Goal: Navigation & Orientation: Understand site structure

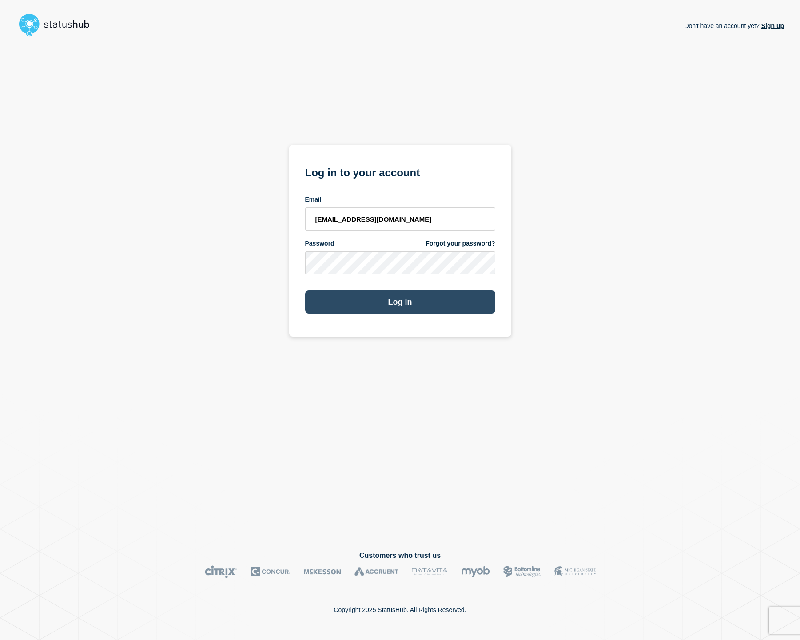
click at [387, 297] on button "Log in" at bounding box center [400, 301] width 190 height 23
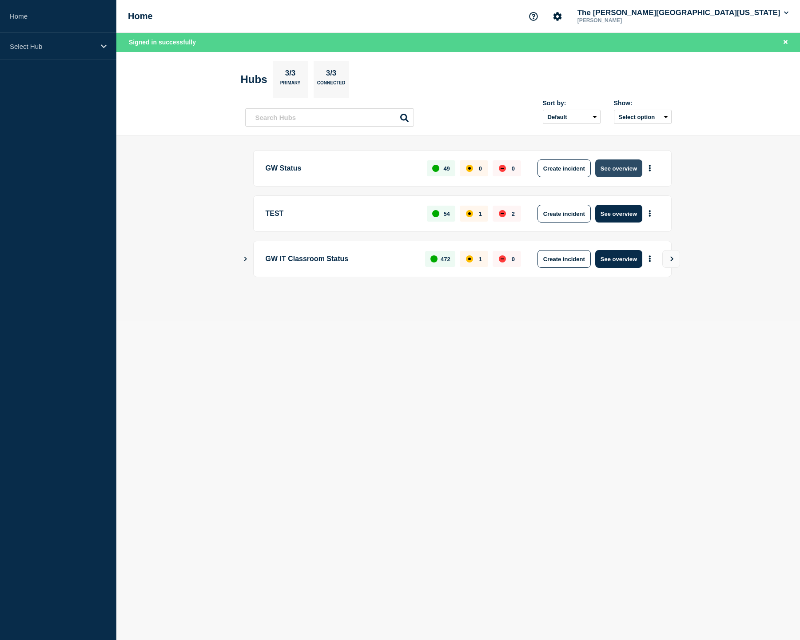
click at [628, 172] on button "See overview" at bounding box center [618, 168] width 47 height 18
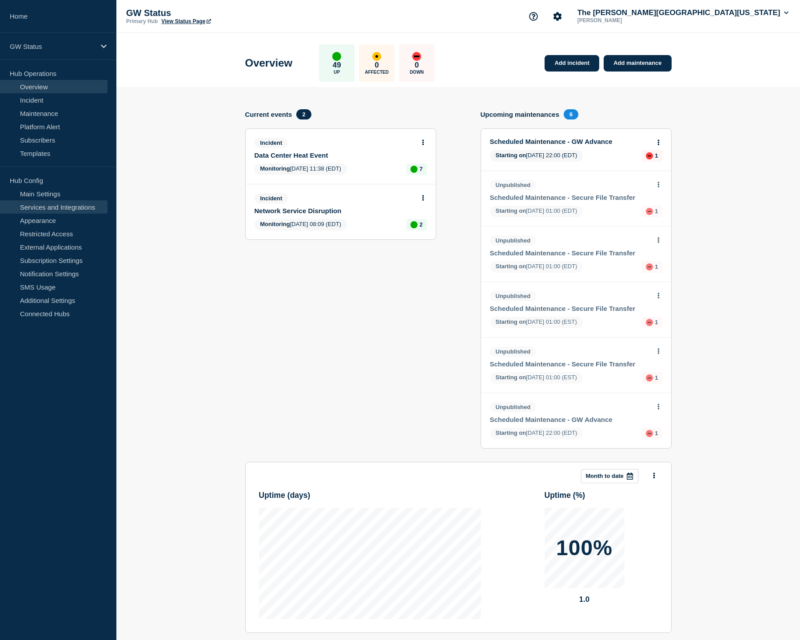
click at [83, 206] on link "Services and Integrations" at bounding box center [53, 206] width 107 height 13
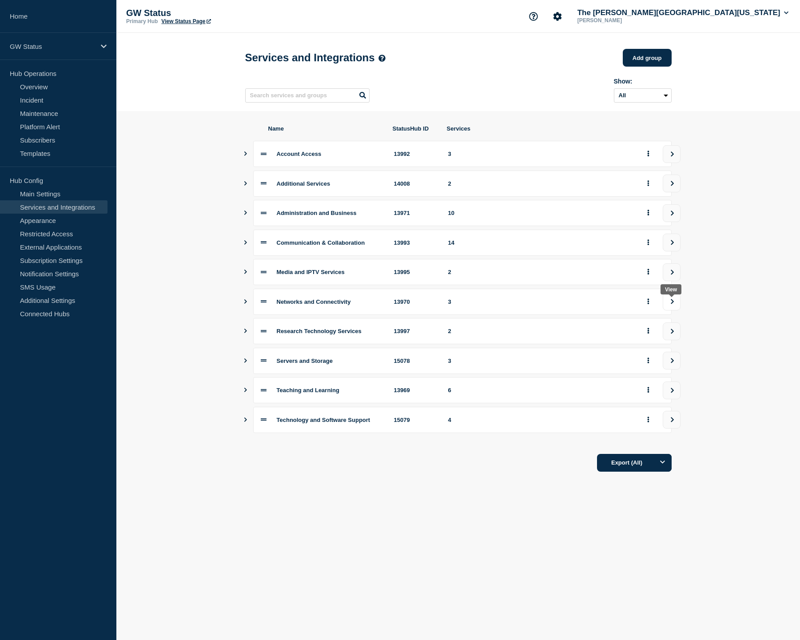
click at [672, 304] on icon "view group" at bounding box center [672, 301] width 6 height 5
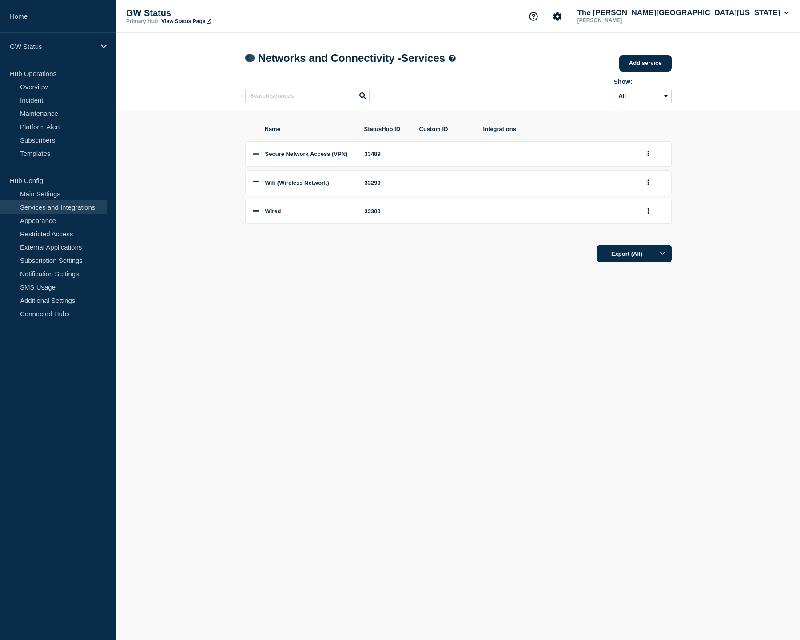
click at [248, 58] on icon at bounding box center [248, 58] width 4 height 6
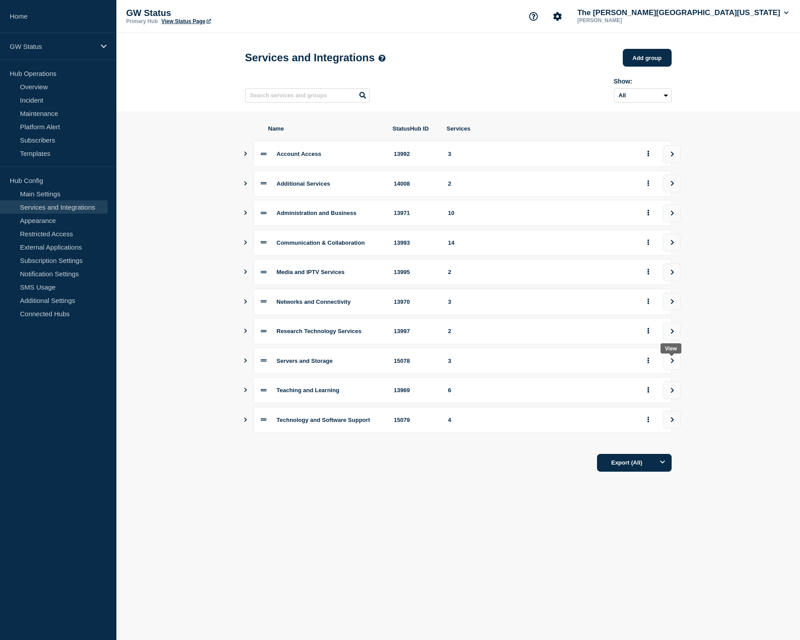
click at [671, 363] on icon "view group" at bounding box center [672, 360] width 6 height 5
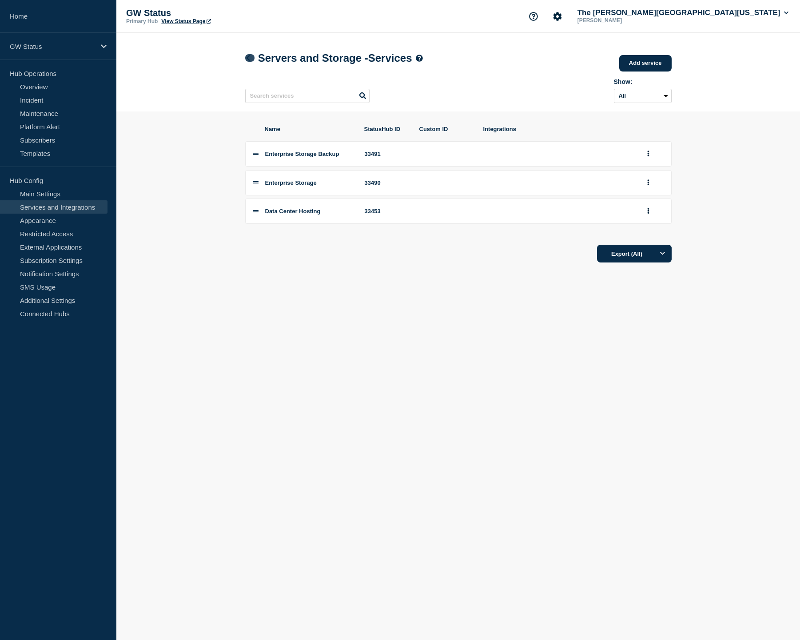
click at [247, 58] on icon at bounding box center [248, 58] width 4 height 6
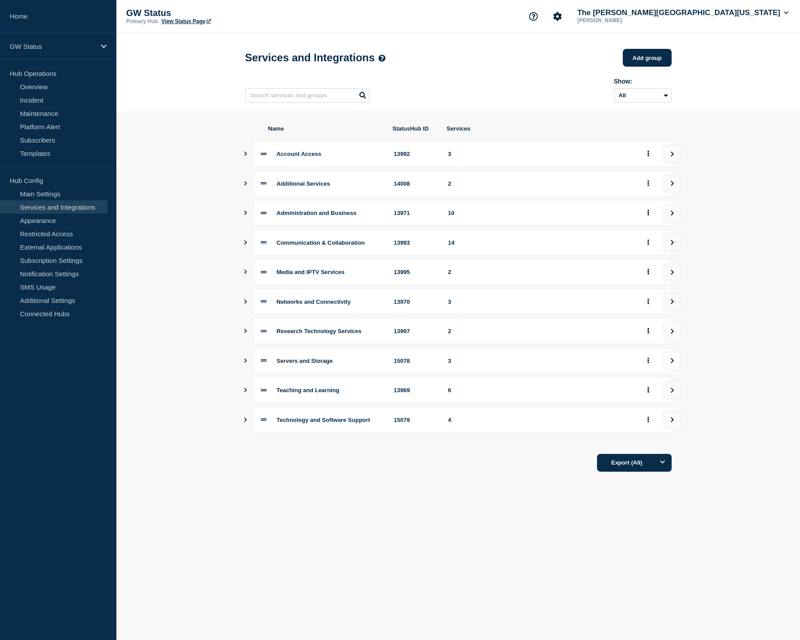
click at [676, 362] on button "view group" at bounding box center [672, 361] width 18 height 18
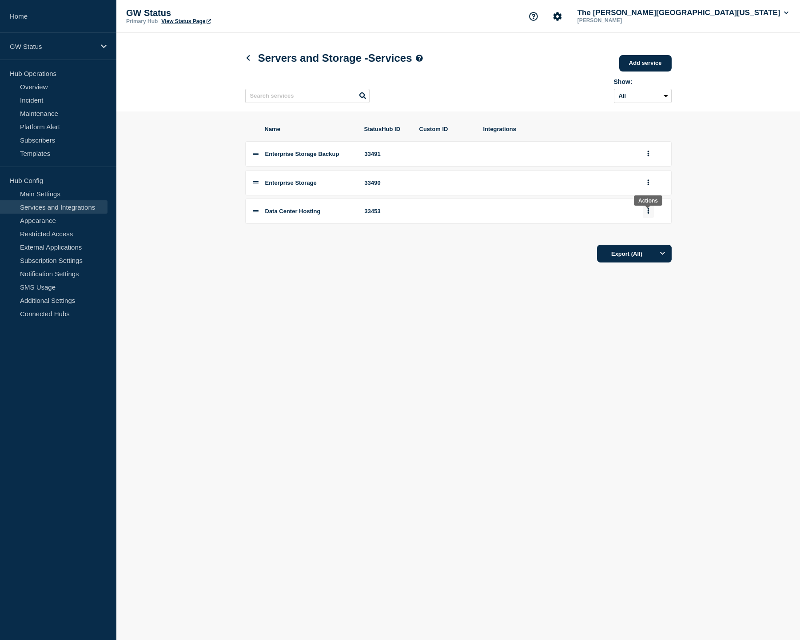
click at [646, 217] on button "group actions" at bounding box center [648, 211] width 11 height 14
click at [421, 219] on li "Data Center Hosting 33453 Edit Delete Move to Top Bottom" at bounding box center [458, 211] width 426 height 25
click at [371, 215] on div "33453" at bounding box center [387, 211] width 44 height 7
click at [292, 215] on span "Data Center Hosting" at bounding box center [293, 211] width 56 height 7
